Goal: Use online tool/utility: Utilize a website feature to perform a specific function

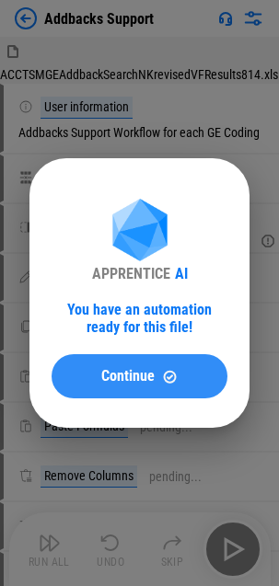
click at [143, 370] on span "Continue" at bounding box center [127, 376] width 53 height 15
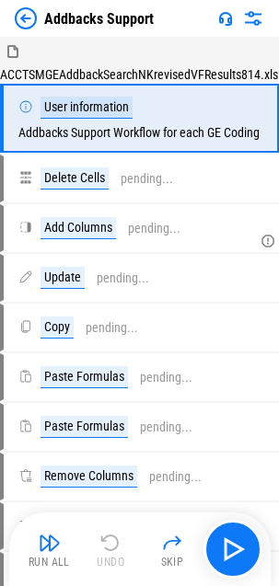
click at [43, 554] on button "Run All" at bounding box center [49, 549] width 59 height 44
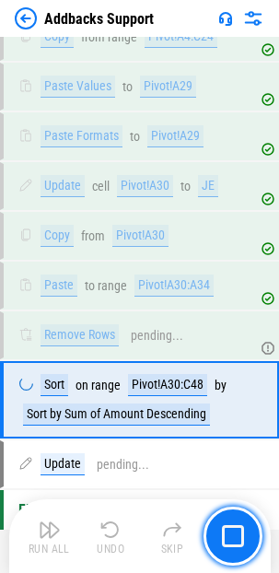
scroll to position [926, 0]
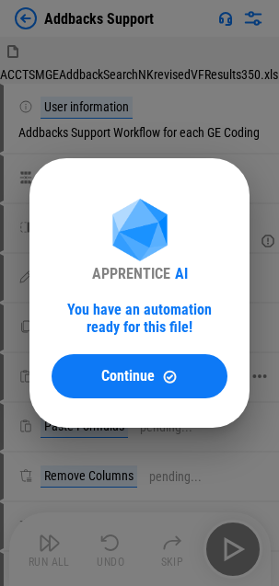
click at [149, 369] on span "Continue" at bounding box center [127, 376] width 53 height 15
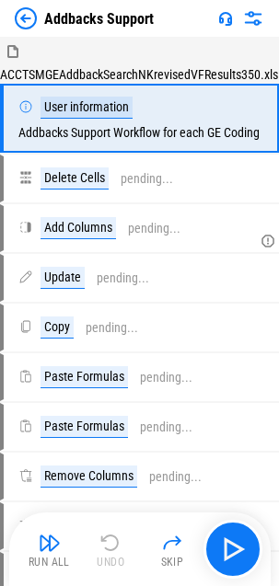
click at [45, 545] on img "button" at bounding box center [50, 543] width 22 height 22
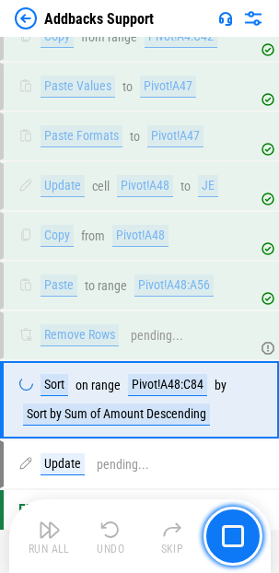
scroll to position [926, 0]
